Goal: Task Accomplishment & Management: Complete application form

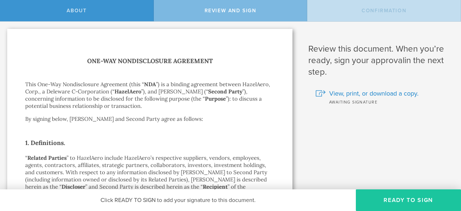
click at [396, 199] on button "Ready to Sign" at bounding box center [408, 200] width 105 height 22
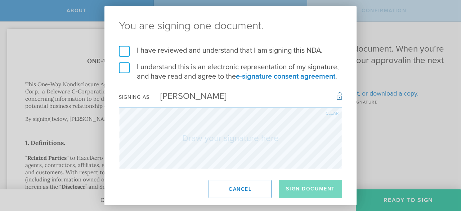
click at [123, 46] on label "I have reviewed and understand that I am signing this NDA." at bounding box center [230, 50] width 223 height 9
click at [0, 0] on input "I have reviewed and understand that I am signing this NDA." at bounding box center [0, 0] width 0 height 0
click at [120, 62] on label "I understand this is an electronic representation of my signature, and have rea…" at bounding box center [230, 71] width 223 height 19
click at [0, 0] on input "I understand this is an electronic representation of my signature, and have rea…" at bounding box center [0, 0] width 0 height 0
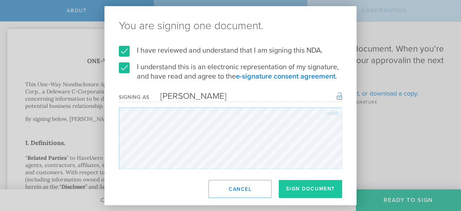
click at [323, 186] on button "Sign Document" at bounding box center [310, 189] width 63 height 18
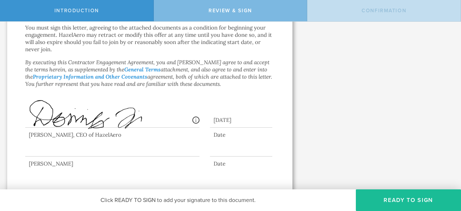
scroll to position [596, 0]
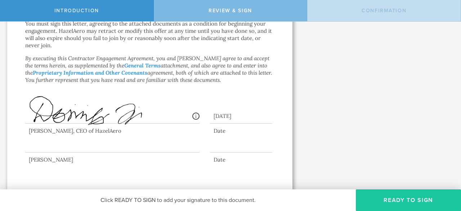
click at [392, 201] on button "Ready to Sign" at bounding box center [408, 200] width 105 height 22
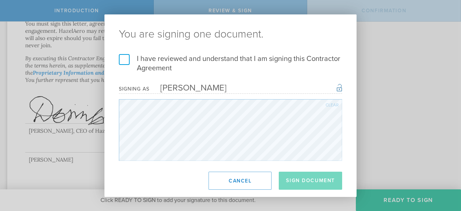
click at [127, 57] on label "I have reviewed and understand that I am signing this Contractor Agreement" at bounding box center [230, 63] width 223 height 19
click at [0, 0] on input "I have reviewed and understand that I am signing this Contractor Agreement" at bounding box center [0, 0] width 0 height 0
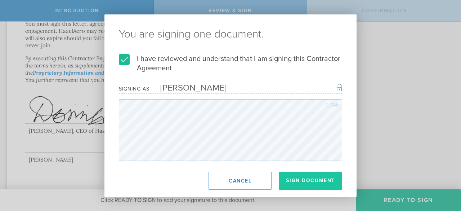
click at [295, 174] on button "Sign Document" at bounding box center [310, 181] width 63 height 18
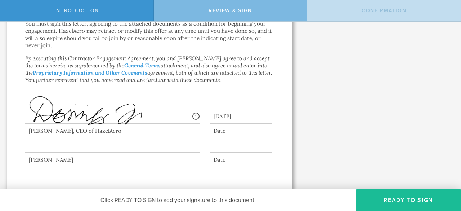
scroll to position [0, 0]
